Goal: Task Accomplishment & Management: Complete application form

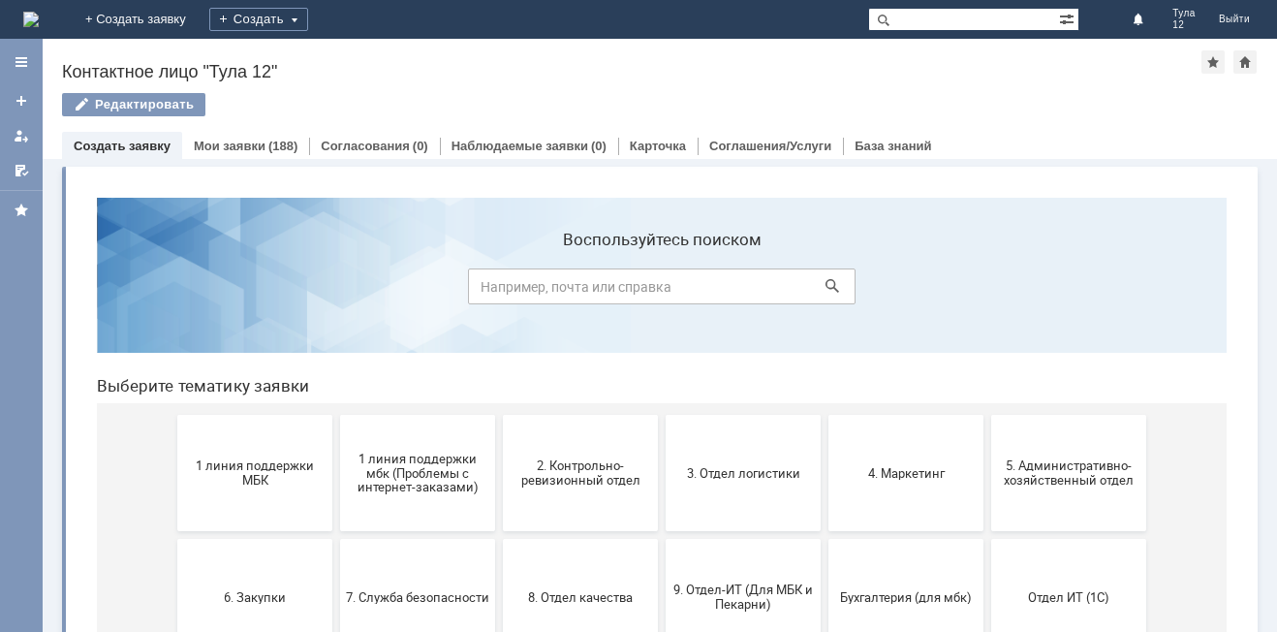
click at [225, 471] on span "1 линия поддержки МБК" at bounding box center [254, 472] width 143 height 29
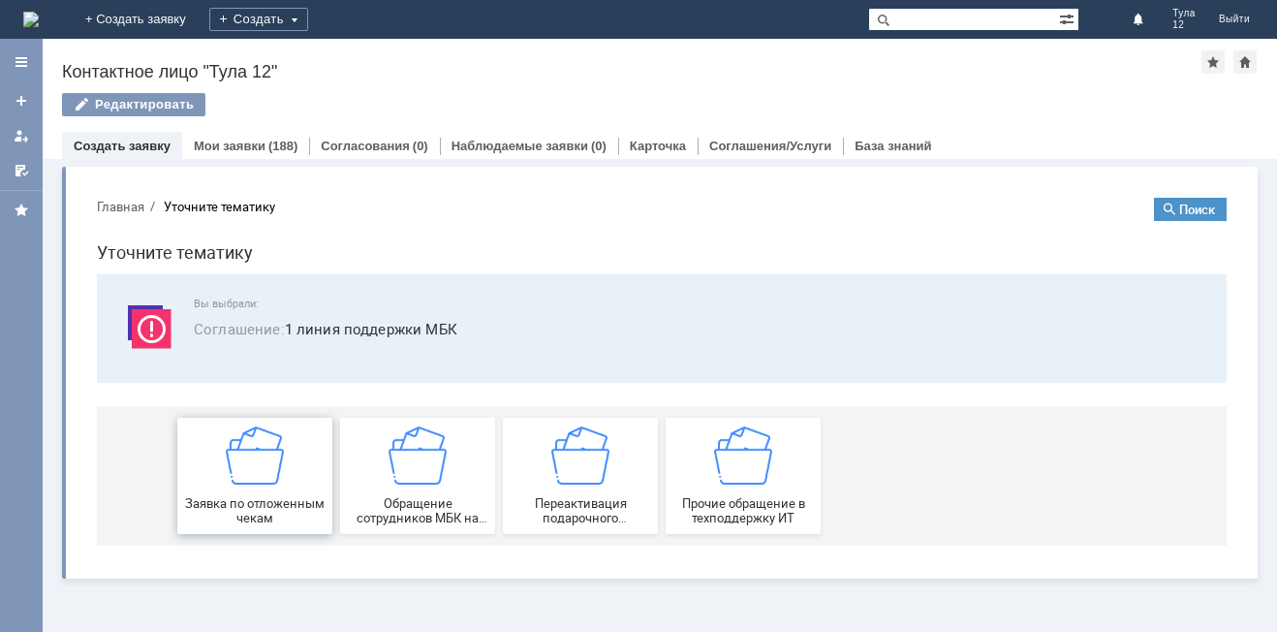
click at [226, 472] on div "Заявка по отложенным чекам" at bounding box center [254, 475] width 143 height 99
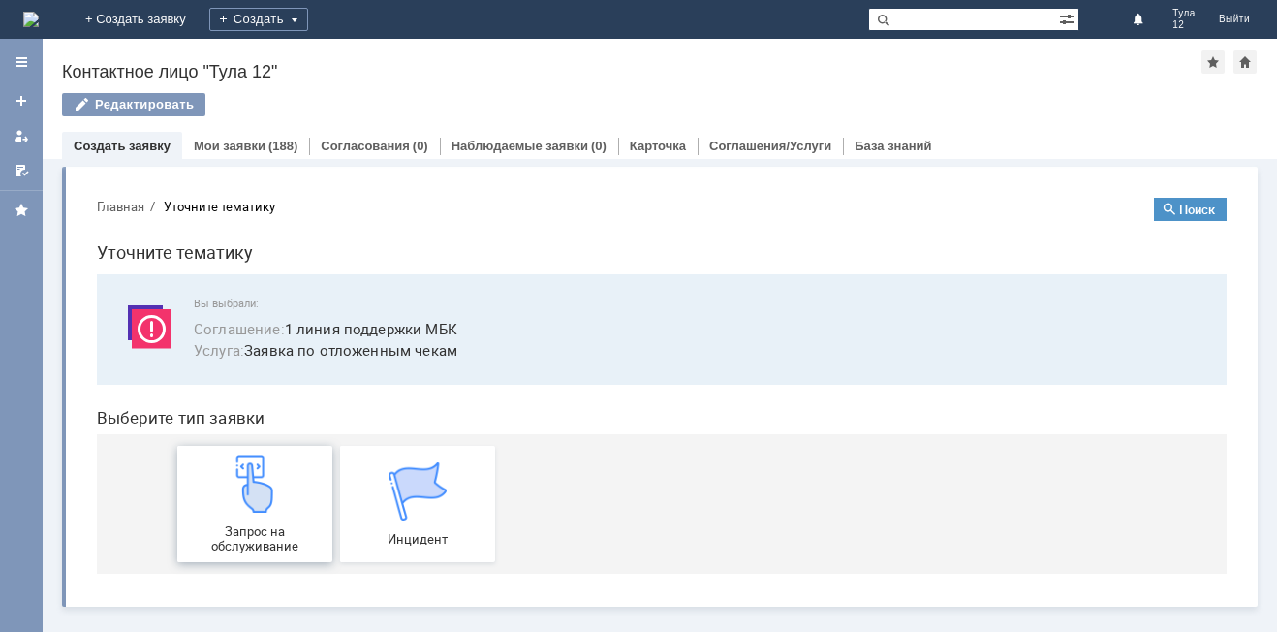
click at [226, 474] on img at bounding box center [255, 483] width 58 height 58
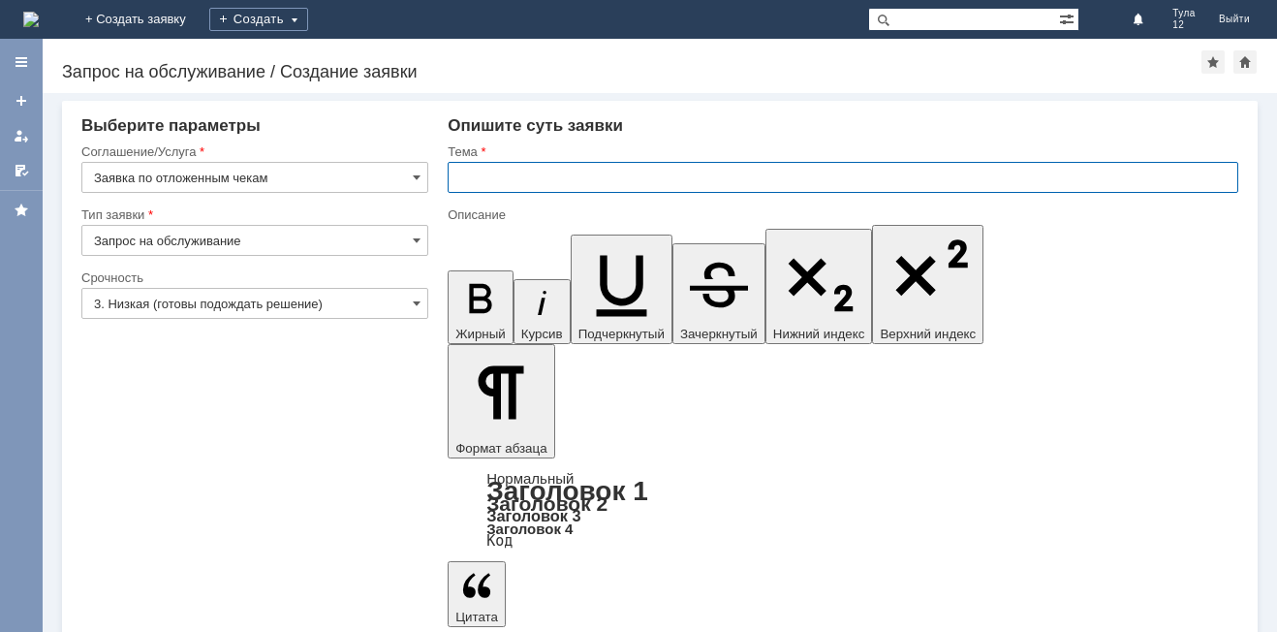
click at [470, 170] on input "text" at bounding box center [843, 177] width 791 height 31
type input "отложенные чеки"
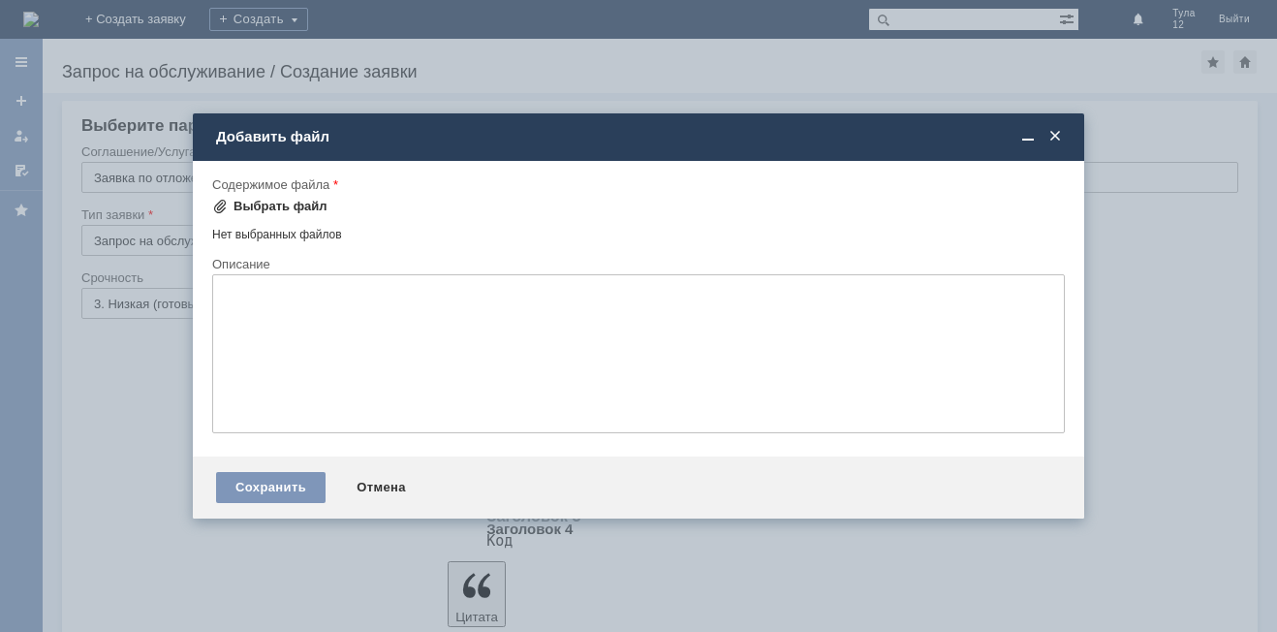
click at [287, 207] on div "Выбрать файл" at bounding box center [281, 207] width 94 height 16
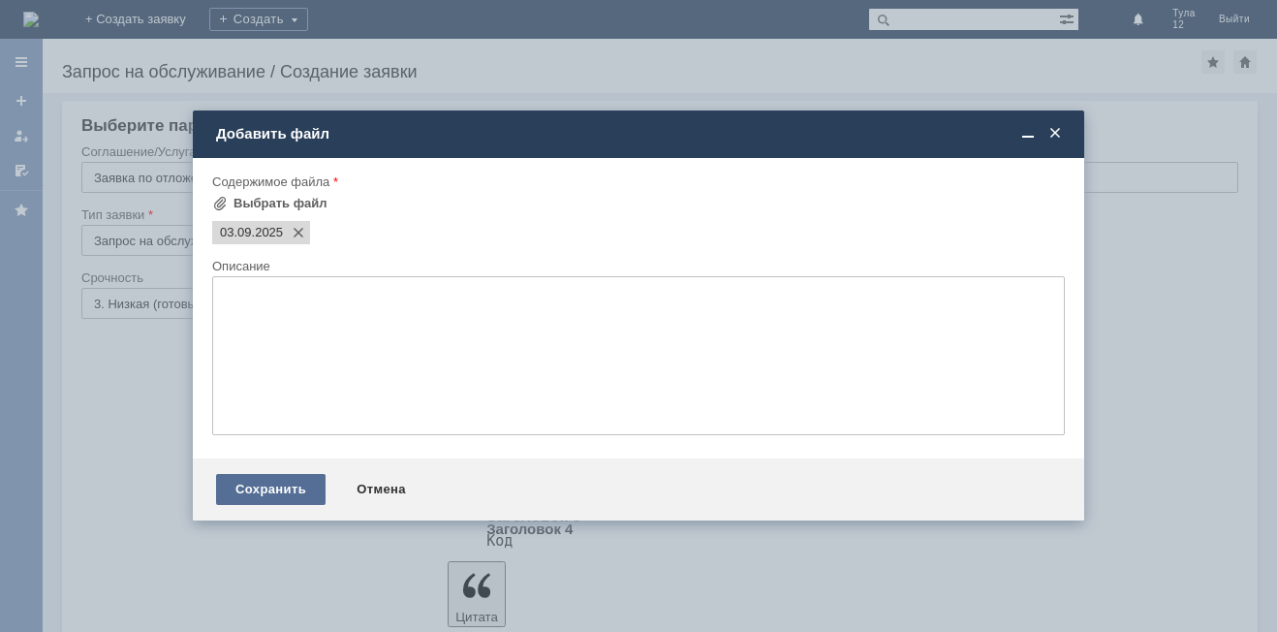
click at [310, 484] on div "Сохранить" at bounding box center [270, 489] width 109 height 31
